Goal: Communication & Community: Answer question/provide support

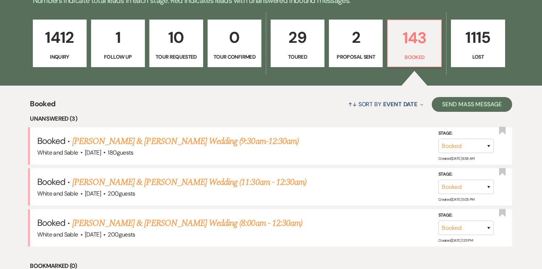
scroll to position [201, 0]
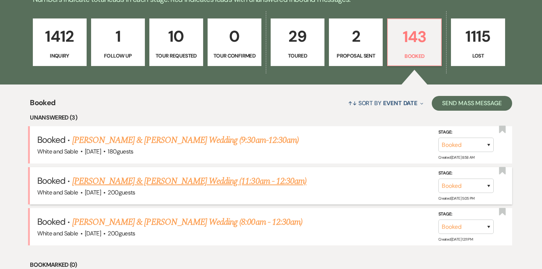
click at [178, 176] on link "[PERSON_NAME] & [PERSON_NAME] Wedding (11:30am - 12:30am)" at bounding box center [189, 180] width 234 height 13
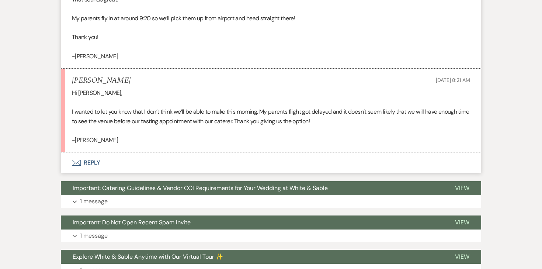
scroll to position [449, 0]
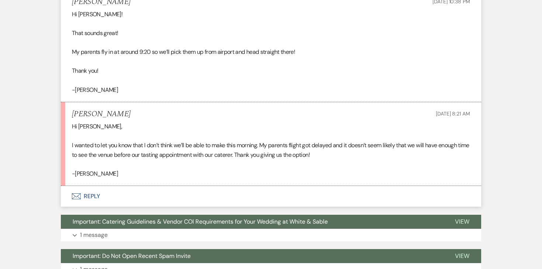
click at [89, 186] on button "Envelope Reply" at bounding box center [271, 196] width 420 height 21
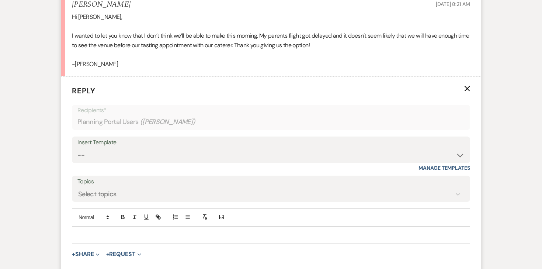
scroll to position [560, 0]
click at [96, 230] on p at bounding box center [271, 234] width 387 height 8
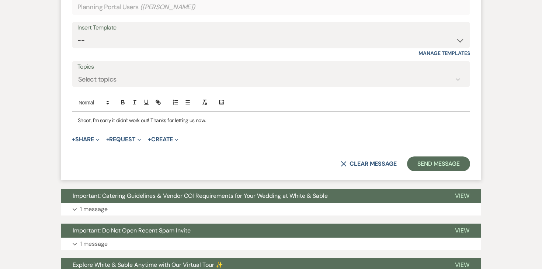
scroll to position [675, 0]
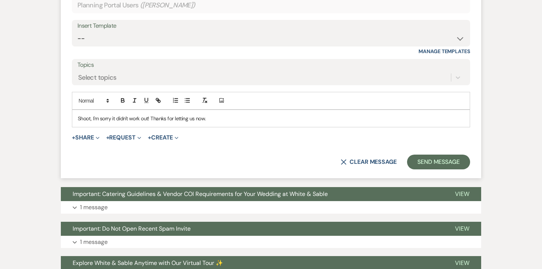
click at [197, 114] on p "Shoot, I'm sorry it didn't work out! Thanks for letting us now." at bounding box center [271, 118] width 387 height 8
click at [428, 155] on button "Send Message" at bounding box center [438, 162] width 63 height 15
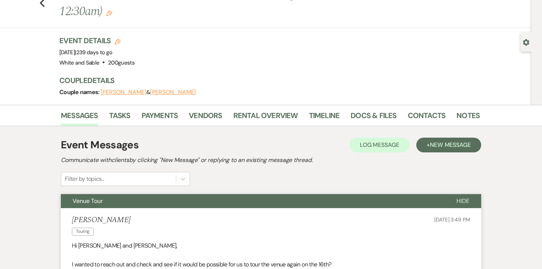
scroll to position [0, 0]
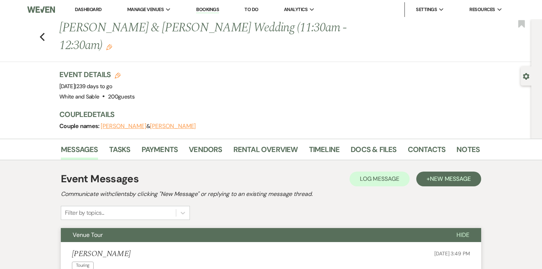
click at [96, 10] on link "Dashboard" at bounding box center [88, 9] width 27 height 6
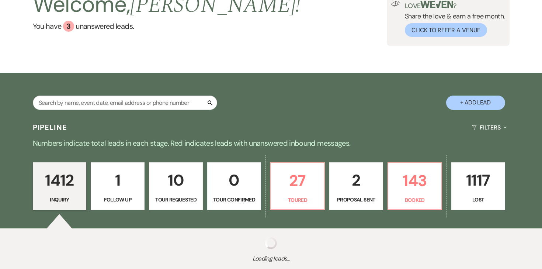
scroll to position [58, 0]
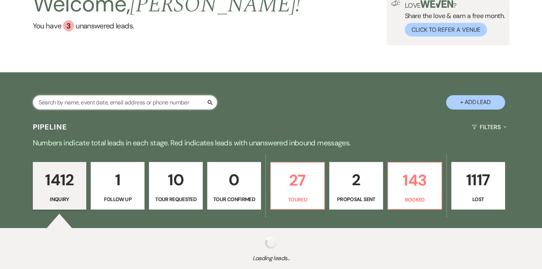
click at [145, 104] on input "text" at bounding box center [125, 102] width 184 height 14
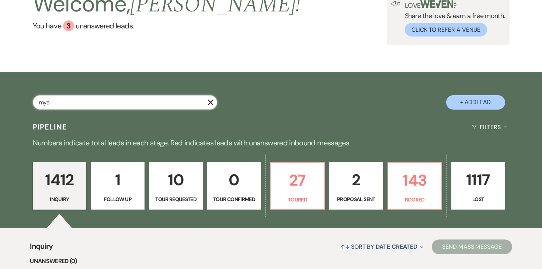
type input "mya"
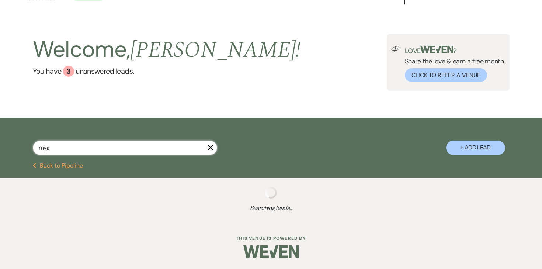
select select "8"
select select "6"
select select "8"
select select "2"
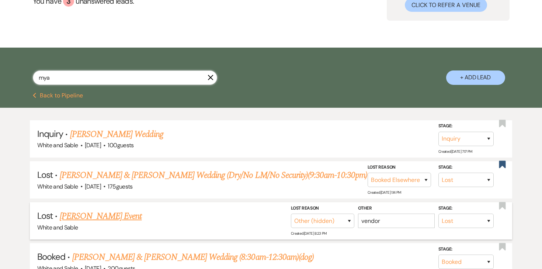
scroll to position [161, 0]
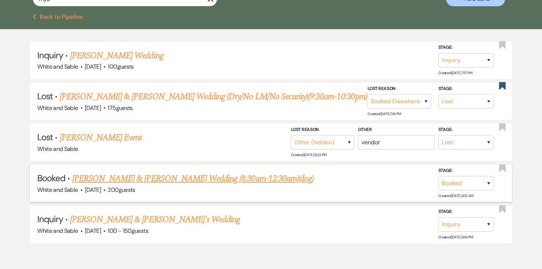
click at [127, 178] on link "[PERSON_NAME] & [PERSON_NAME] Wedding (8:30am-12:30am)(dog)" at bounding box center [193, 178] width 242 height 13
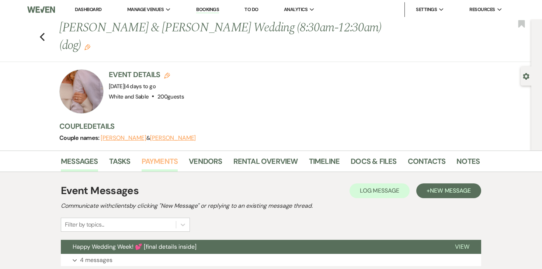
click at [170, 155] on link "Payments" at bounding box center [160, 163] width 37 height 16
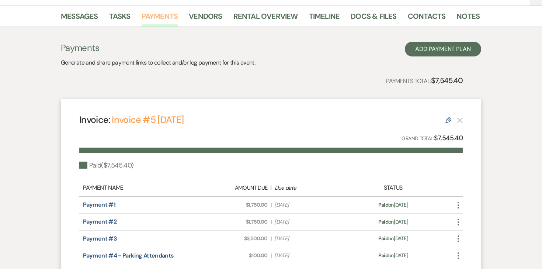
scroll to position [223, 0]
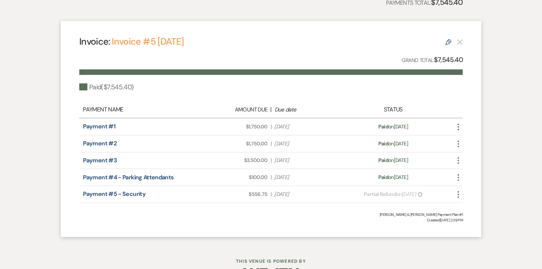
click at [459, 191] on use "button" at bounding box center [458, 194] width 1 height 7
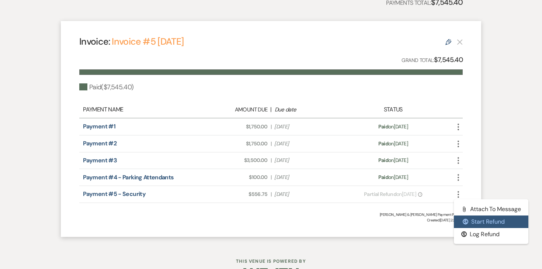
click at [466, 215] on button "$ Start Refund" at bounding box center [491, 221] width 75 height 13
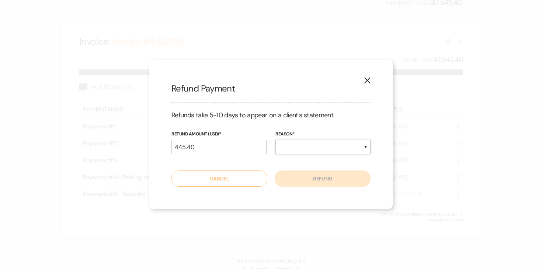
click at [299, 149] on select "Duplicate Fraudulent Requested by Customer Other" at bounding box center [323, 147] width 95 height 14
select select "other"
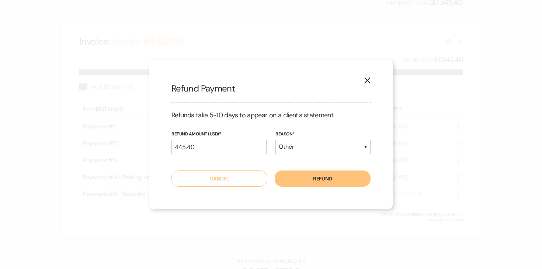
click at [303, 176] on button "Refund" at bounding box center [323, 178] width 96 height 16
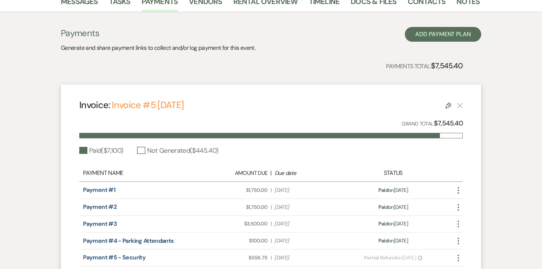
scroll to position [117, 0]
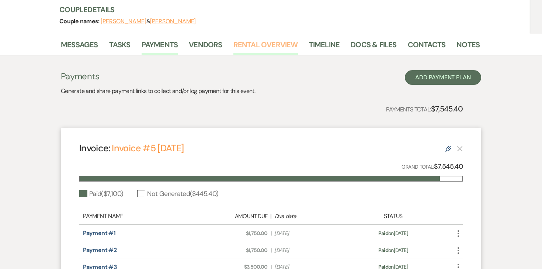
click at [254, 39] on link "Rental Overview" at bounding box center [265, 47] width 65 height 16
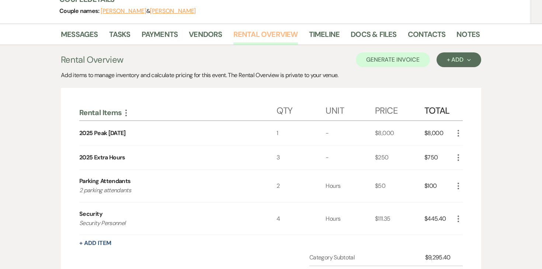
scroll to position [147, 0]
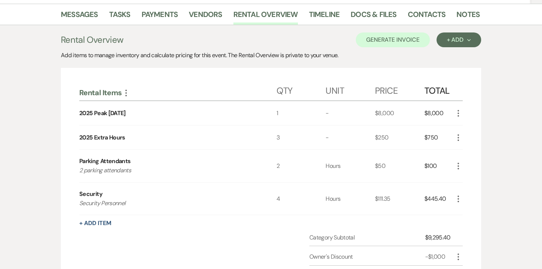
click at [457, 194] on icon "More" at bounding box center [458, 198] width 9 height 9
click at [465, 223] on use "button" at bounding box center [465, 225] width 4 height 4
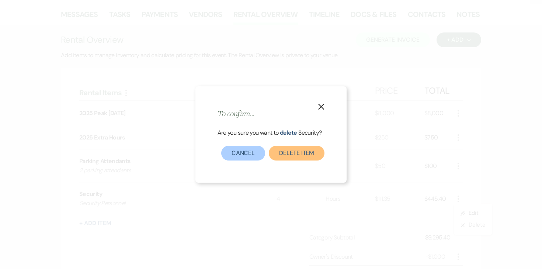
click at [283, 156] on button "Delete Item" at bounding box center [297, 153] width 56 height 15
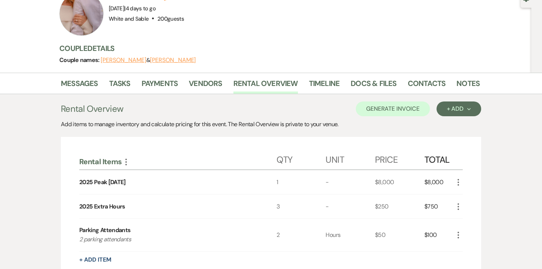
scroll to position [70, 0]
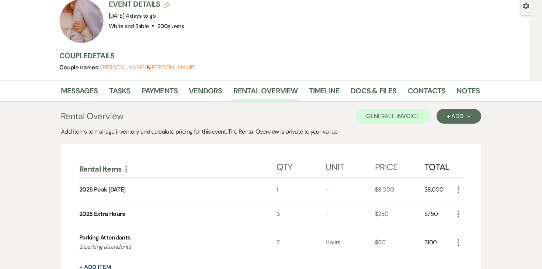
click at [178, 83] on li "Payments" at bounding box center [166, 92] width 48 height 18
click at [170, 85] on link "Payments" at bounding box center [160, 93] width 37 height 16
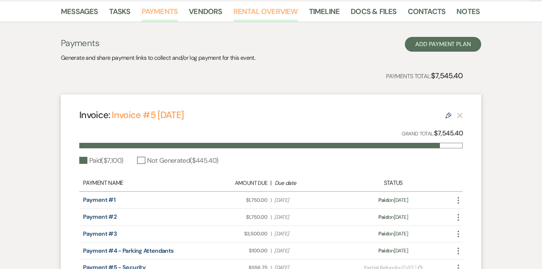
scroll to position [160, 0]
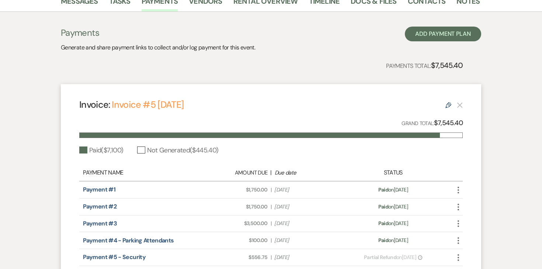
click at [451, 102] on icon "Edit" at bounding box center [449, 105] width 6 height 6
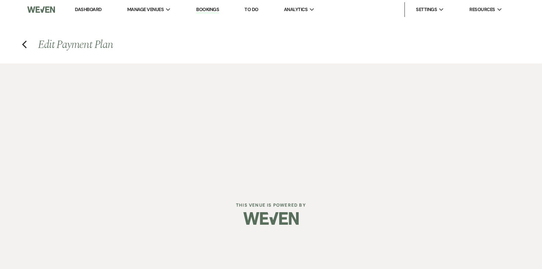
select select "27306"
select select "1"
select select "true"
select select "1"
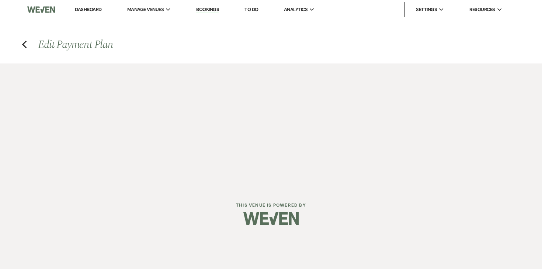
select select "true"
select select "1"
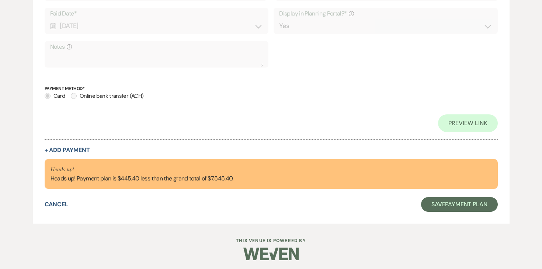
scroll to position [1327, 0]
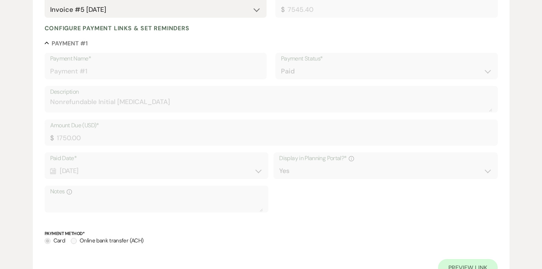
scroll to position [0, 0]
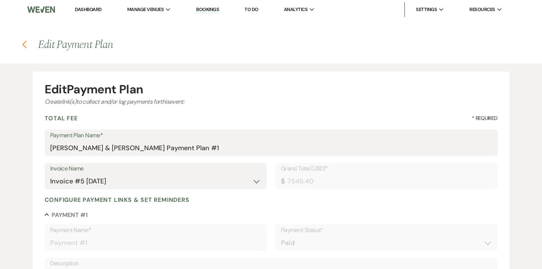
click at [22, 46] on icon "Previous" at bounding box center [25, 44] width 6 height 9
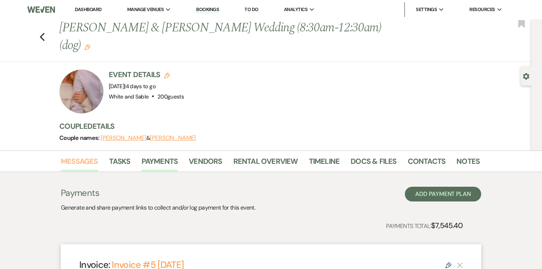
click at [90, 155] on link "Messages" at bounding box center [79, 163] width 37 height 16
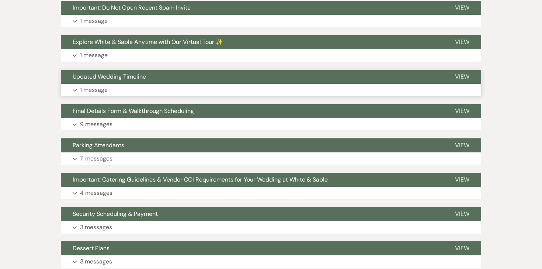
scroll to position [308, 0]
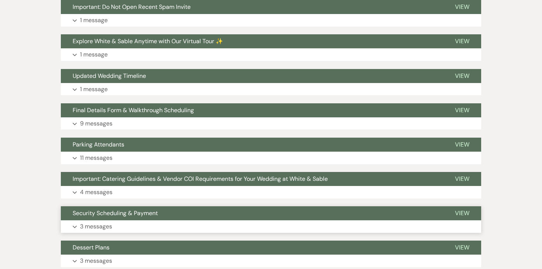
click at [104, 222] on p "3 messages" at bounding box center [96, 227] width 32 height 10
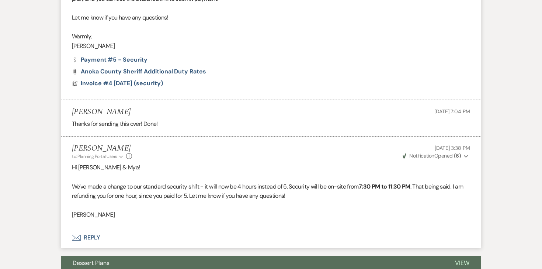
click at [94, 227] on button "Envelope Reply" at bounding box center [271, 237] width 420 height 21
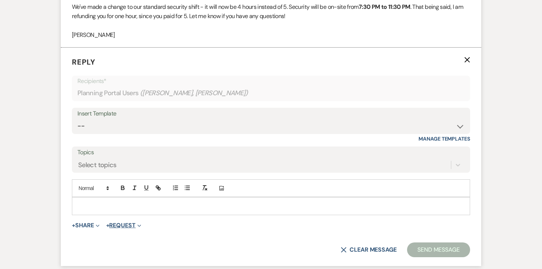
scroll to position [783, 0]
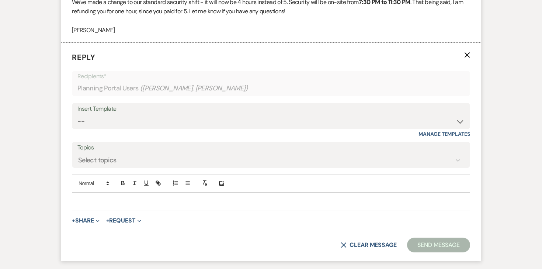
click at [117, 197] on p at bounding box center [271, 201] width 387 height 8
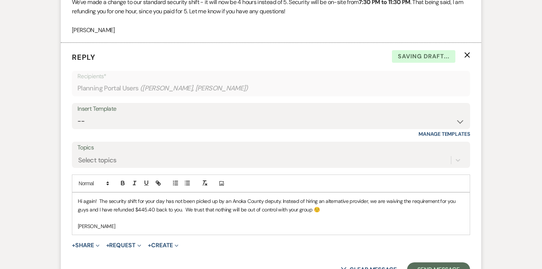
scroll to position [806, 0]
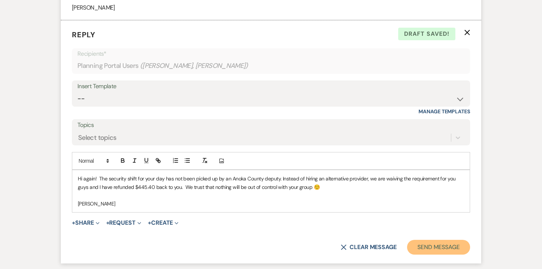
click at [432, 240] on button "Send Message" at bounding box center [438, 247] width 63 height 15
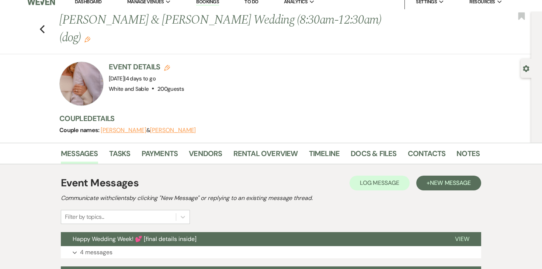
scroll to position [2, 0]
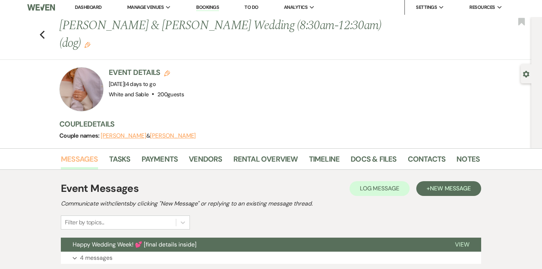
click at [97, 153] on link "Messages" at bounding box center [79, 161] width 37 height 16
click at [92, 4] on li "Dashboard" at bounding box center [88, 7] width 34 height 15
click at [42, 31] on use "button" at bounding box center [42, 35] width 5 height 8
select select "8"
select select "6"
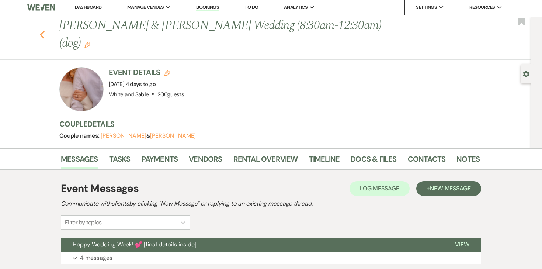
select select "8"
select select "2"
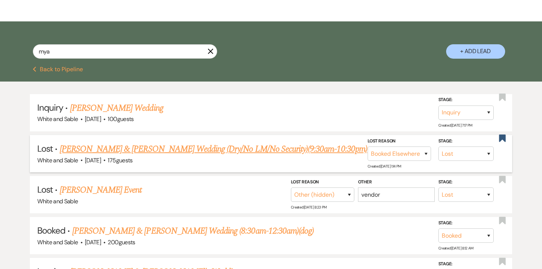
scroll to position [104, 0]
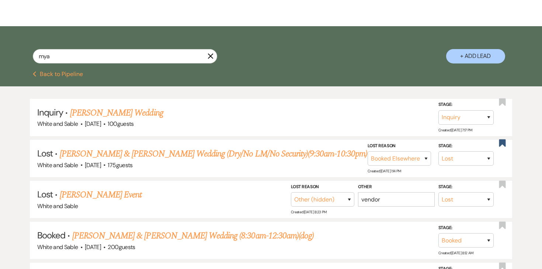
click at [73, 74] on button "Previous Back to Pipeline" at bounding box center [58, 74] width 51 height 6
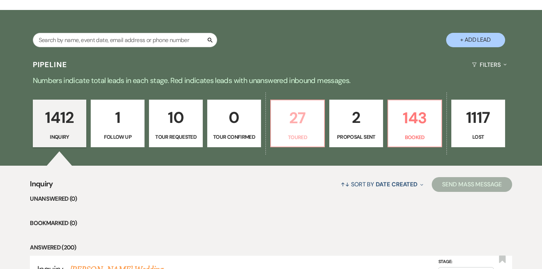
click at [308, 130] on link "27 Toured" at bounding box center [297, 124] width 55 height 48
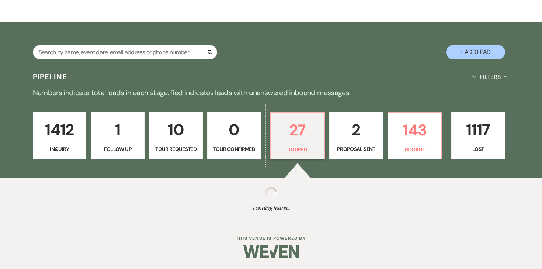
select select "5"
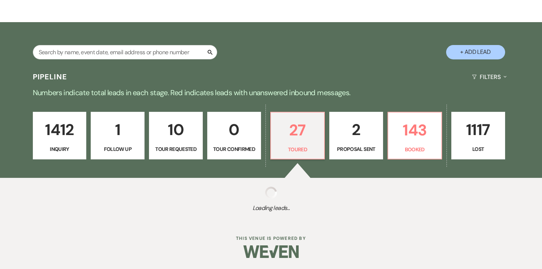
select select "5"
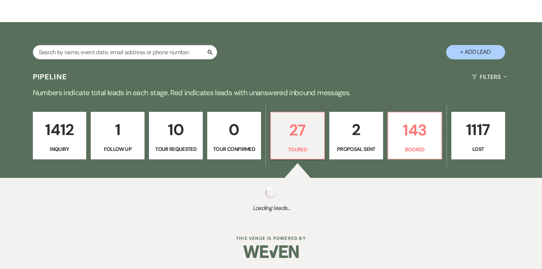
select select "5"
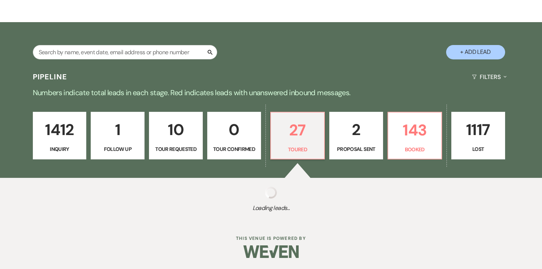
select select "5"
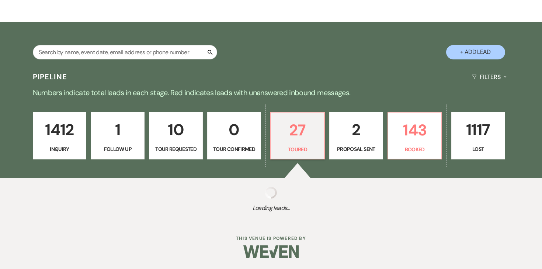
select select "5"
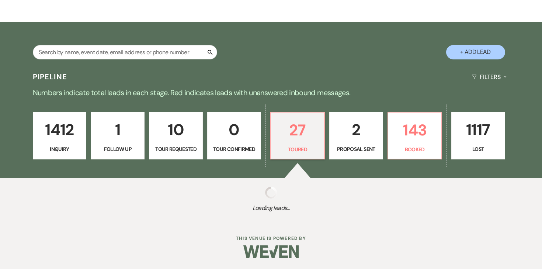
select select "5"
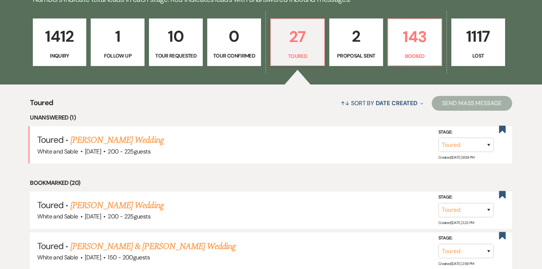
scroll to position [202, 0]
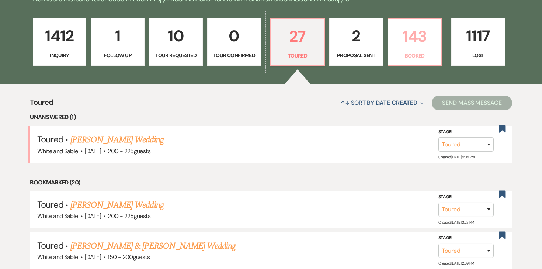
click at [398, 49] on link "143 Booked" at bounding box center [415, 42] width 55 height 48
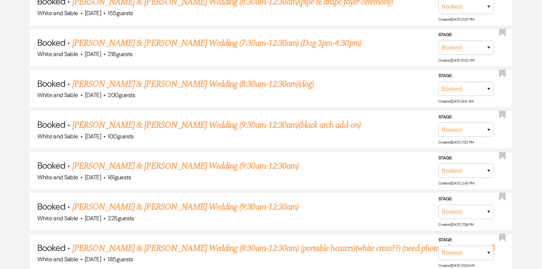
scroll to position [471, 0]
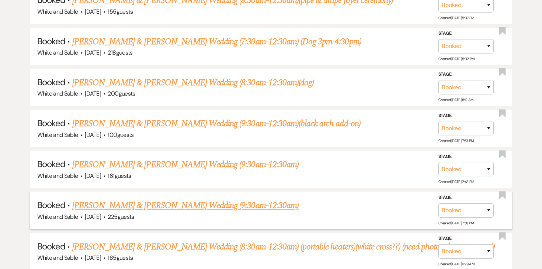
click at [218, 195] on li "Booked · [PERSON_NAME] & [PERSON_NAME] Wedding (9:30am-12:30am) White and Sable…" at bounding box center [271, 209] width 482 height 37
click at [218, 202] on link "[PERSON_NAME] & [PERSON_NAME] Wedding (9:30am-12:30am)" at bounding box center [185, 205] width 226 height 13
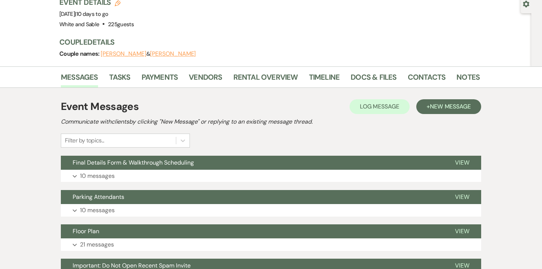
scroll to position [86, 0]
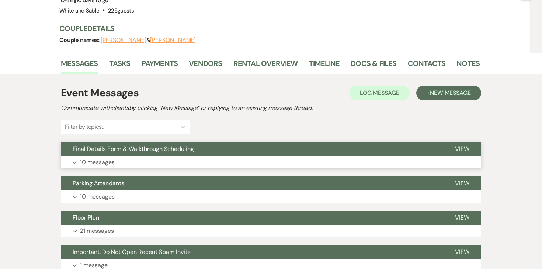
click at [101, 157] on p "10 messages" at bounding box center [97, 162] width 35 height 10
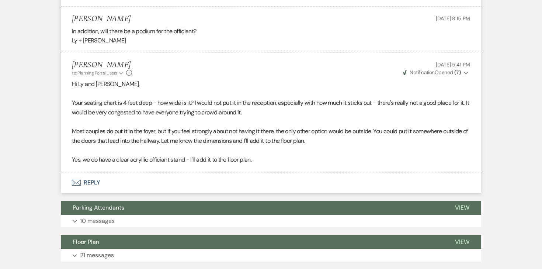
scroll to position [1168, 0]
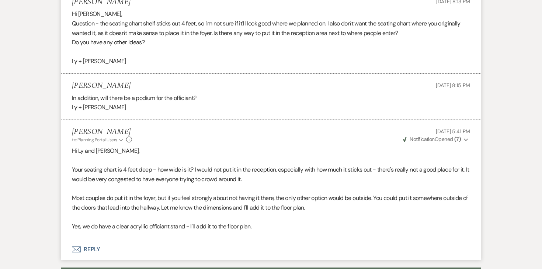
click at [91, 241] on button "Envelope Reply" at bounding box center [271, 249] width 420 height 21
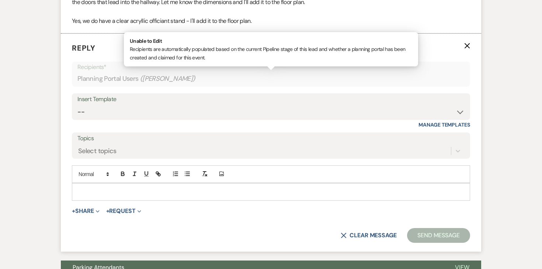
scroll to position [1369, 0]
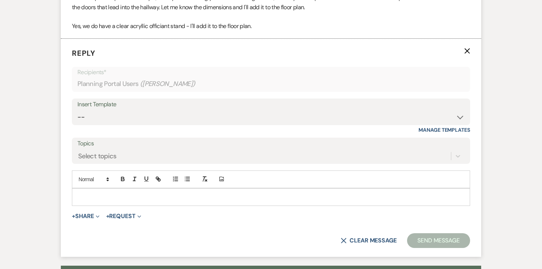
click at [468, 48] on use "button" at bounding box center [468, 51] width 6 height 6
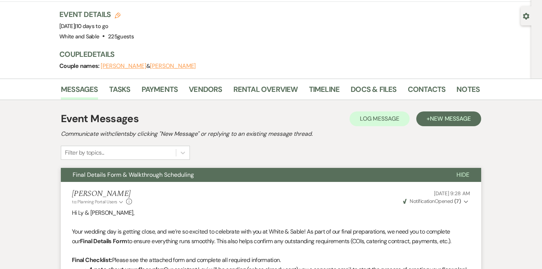
scroll to position [0, 0]
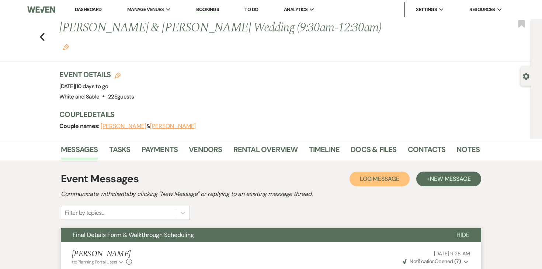
click at [391, 175] on span "Log Message" at bounding box center [379, 179] width 39 height 8
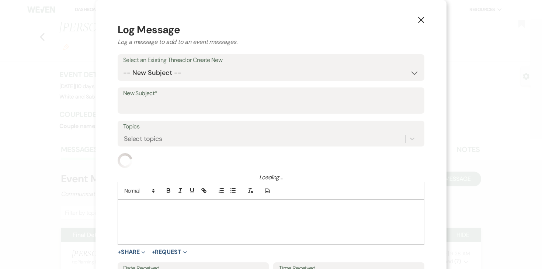
scroll to position [21, 0]
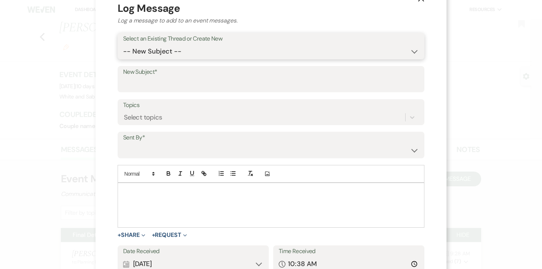
click at [232, 58] on select "-- New Subject -- Final Details Form & Walkthrough Scheduling Parking Attendant…" at bounding box center [271, 51] width 296 height 14
click at [217, 48] on select "-- New Subject -- Final Details Form & Walkthrough Scheduling Parking Attendant…" at bounding box center [271, 51] width 296 height 14
select select "434366"
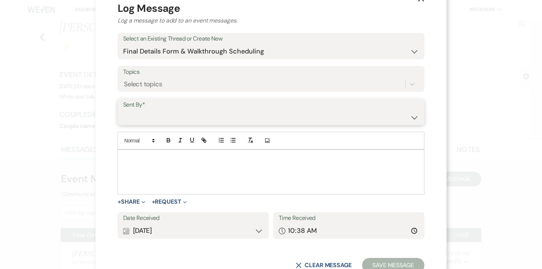
click at [168, 121] on select "[PERSON_NAME] ([PERSON_NAME][EMAIL_ADDRESS][DOMAIN_NAME]) [PERSON_NAME] ([PERSO…" at bounding box center [271, 117] width 296 height 14
select select "contact-217955"
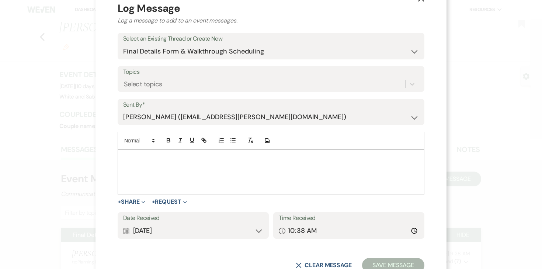
click at [159, 163] on div at bounding box center [271, 172] width 306 height 44
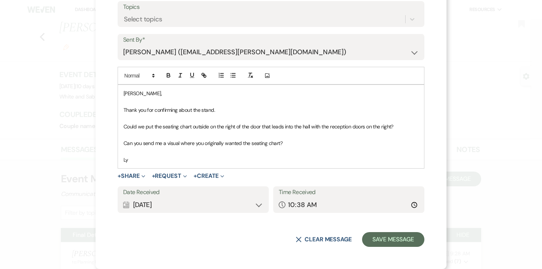
scroll to position [86, 0]
click at [301, 204] on input "10:38" at bounding box center [349, 205] width 140 height 14
type input "10:15"
click at [406, 238] on button "Save Message" at bounding box center [393, 239] width 62 height 15
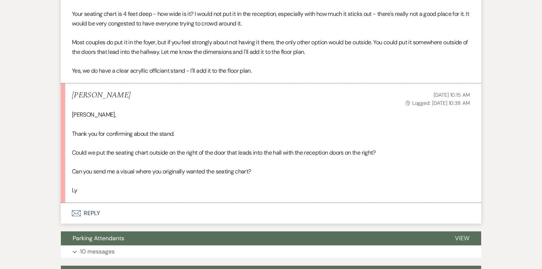
scroll to position [1324, 0]
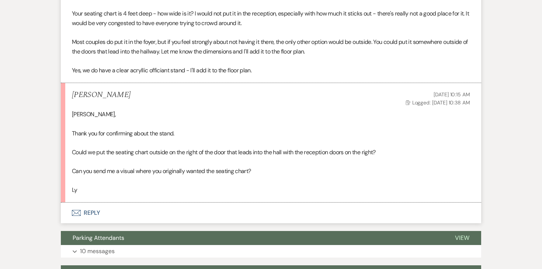
click at [95, 207] on button "Envelope Reply" at bounding box center [271, 212] width 420 height 21
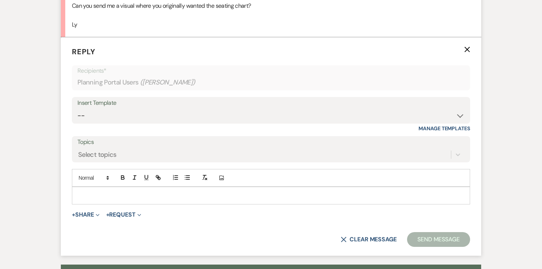
scroll to position [1493, 0]
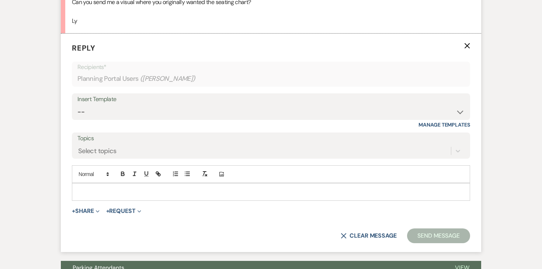
click at [109, 188] on p at bounding box center [271, 192] width 387 height 8
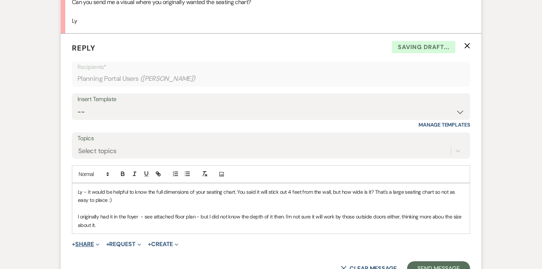
click at [93, 241] on button "+ Share Expand" at bounding box center [86, 244] width 28 height 6
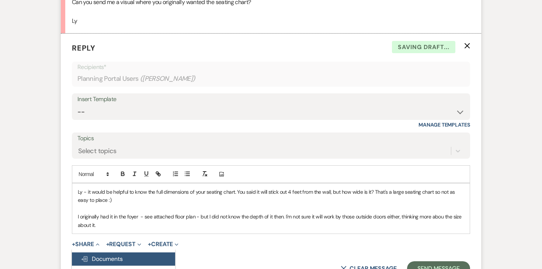
click at [94, 255] on span "Doc Upload Documents" at bounding box center [102, 259] width 42 height 8
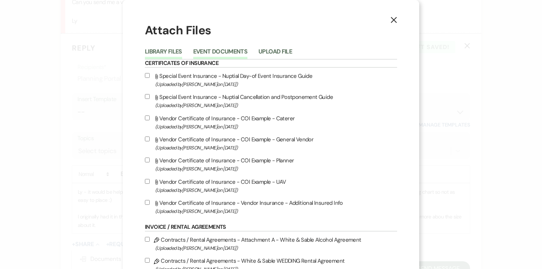
click at [221, 49] on button "Event Documents" at bounding box center [220, 54] width 54 height 10
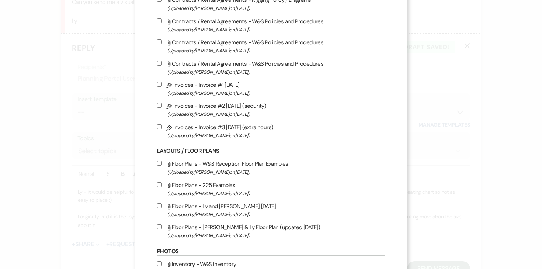
scroll to position [501, 0]
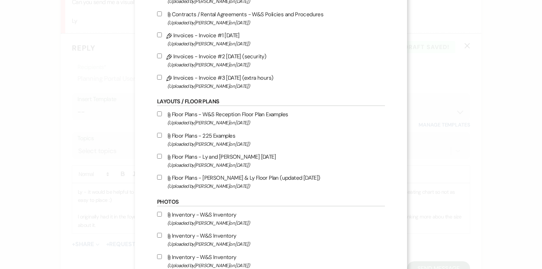
drag, startPoint x: 165, startPoint y: 183, endPoint x: 198, endPoint y: 193, distance: 34.2
click at [162, 180] on input "Attach File Floor Plans - [PERSON_NAME] & Ly Floor Plan (updated [DATE]) (Uploa…" at bounding box center [159, 177] width 5 height 5
checkbox input "true"
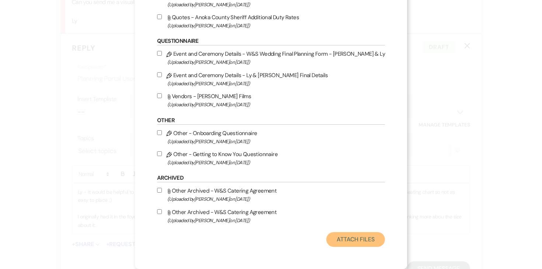
click at [347, 245] on button "Attach Files" at bounding box center [355, 239] width 59 height 15
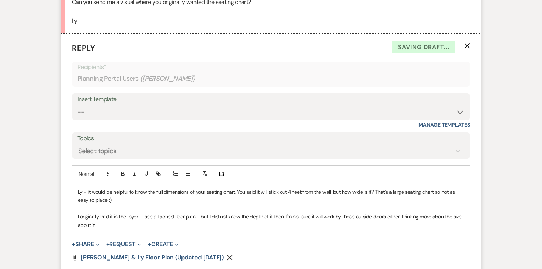
click at [135, 253] on span "[PERSON_NAME] & Ly Floor Plan (updated [DATE])" at bounding box center [152, 257] width 143 height 8
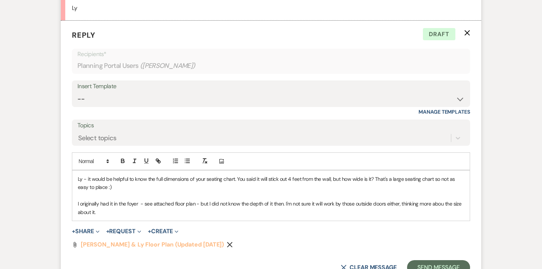
scroll to position [1510, 0]
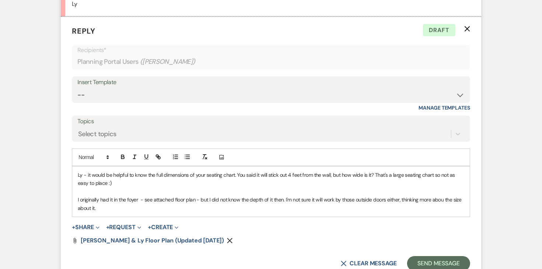
click at [200, 195] on p "I originally had it in the foyer - see attached floor plan - but I did not know…" at bounding box center [271, 203] width 387 height 17
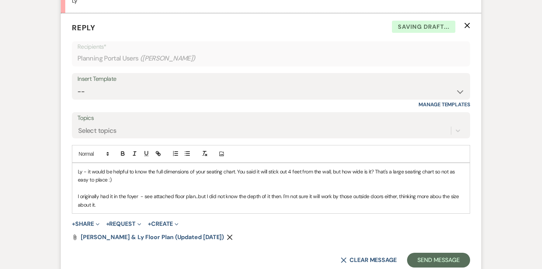
click at [217, 198] on p "I originally had it in the foyer - see attached floor plan...but I did not know…" at bounding box center [271, 200] width 387 height 17
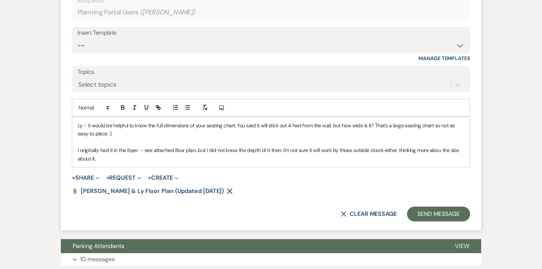
scroll to position [1578, 0]
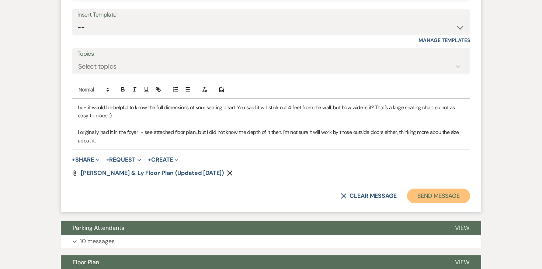
click at [426, 188] on button "Send Message" at bounding box center [438, 195] width 63 height 15
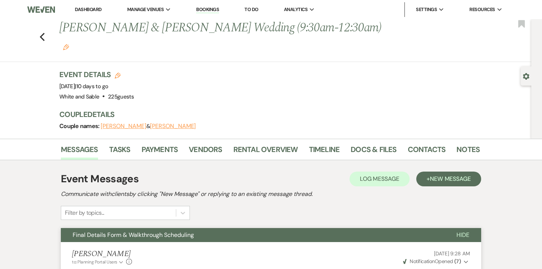
scroll to position [0, 0]
click at [96, 5] on li "Dashboard" at bounding box center [88, 9] width 34 height 15
click at [94, 10] on link "Dashboard" at bounding box center [88, 9] width 27 height 6
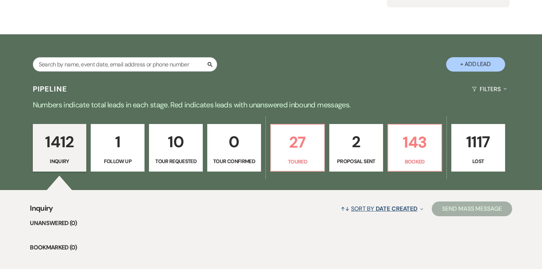
scroll to position [98, 0]
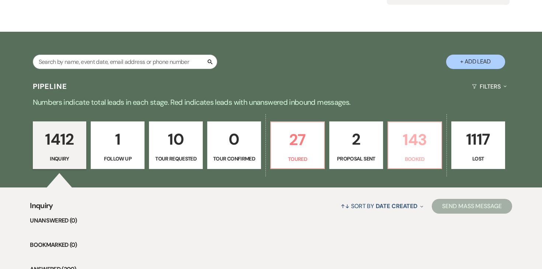
click at [411, 150] on p "143" at bounding box center [415, 139] width 44 height 25
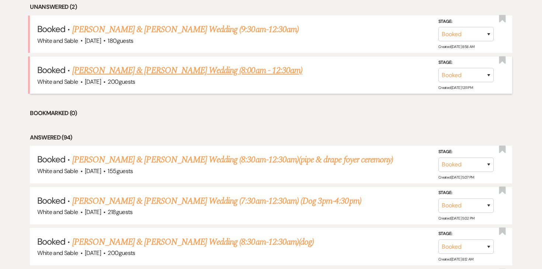
scroll to position [312, 0]
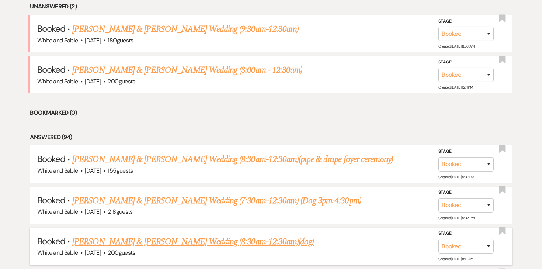
click at [105, 241] on link "[PERSON_NAME] & [PERSON_NAME] Wedding (8:30am-12:30am)(dog)" at bounding box center [193, 241] width 242 height 13
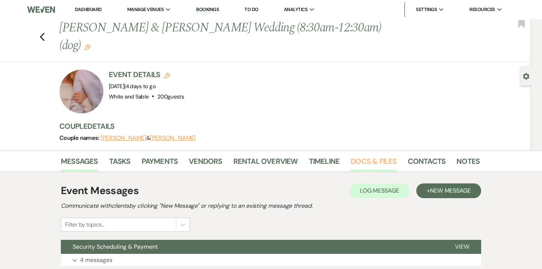
click at [374, 155] on link "Docs & Files" at bounding box center [374, 163] width 46 height 16
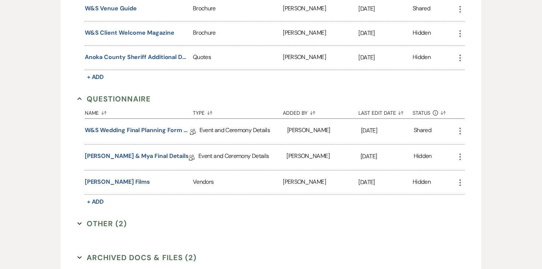
scroll to position [1551, 0]
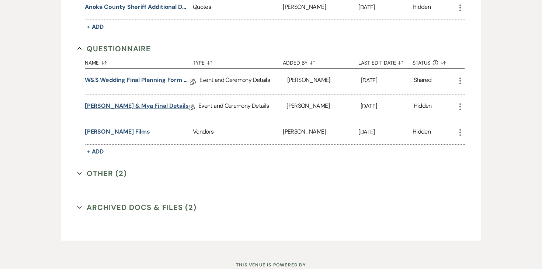
click at [149, 101] on link "[PERSON_NAME] & Mya Final Details" at bounding box center [137, 106] width 104 height 11
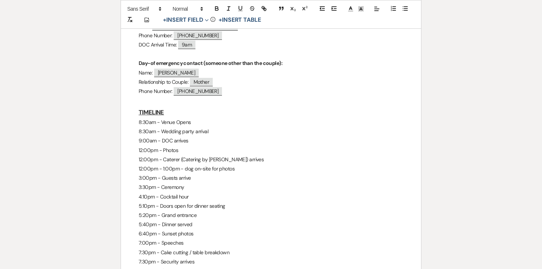
scroll to position [364, 0]
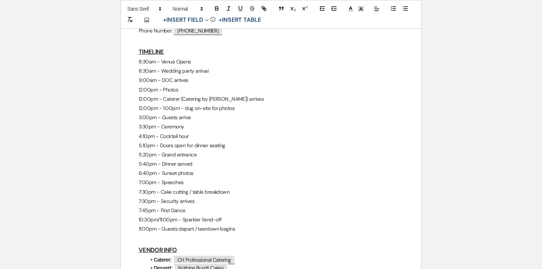
click at [153, 202] on p "7:30pm - Security arrives" at bounding box center [271, 201] width 265 height 9
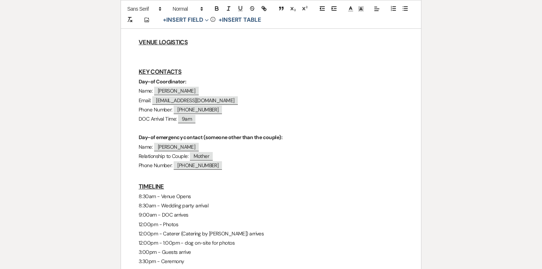
scroll to position [225, 0]
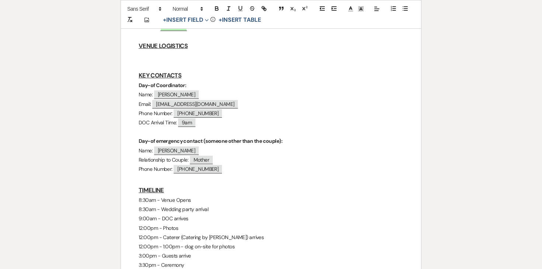
click at [183, 61] on p at bounding box center [271, 65] width 265 height 9
click at [173, 55] on p at bounding box center [271, 55] width 265 height 9
click at [441, 33] on div "Printer Print Add Photo + Insert Field Expand Standard Field Smart Field Signat…" at bounding box center [271, 207] width 531 height 721
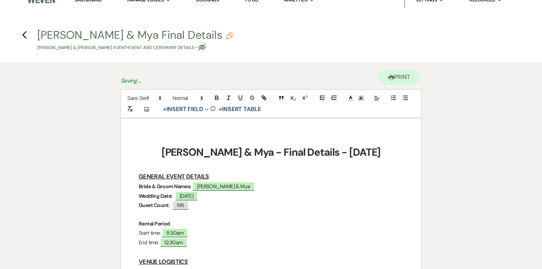
scroll to position [0, 0]
